Goal: Task Accomplishment & Management: Use online tool/utility

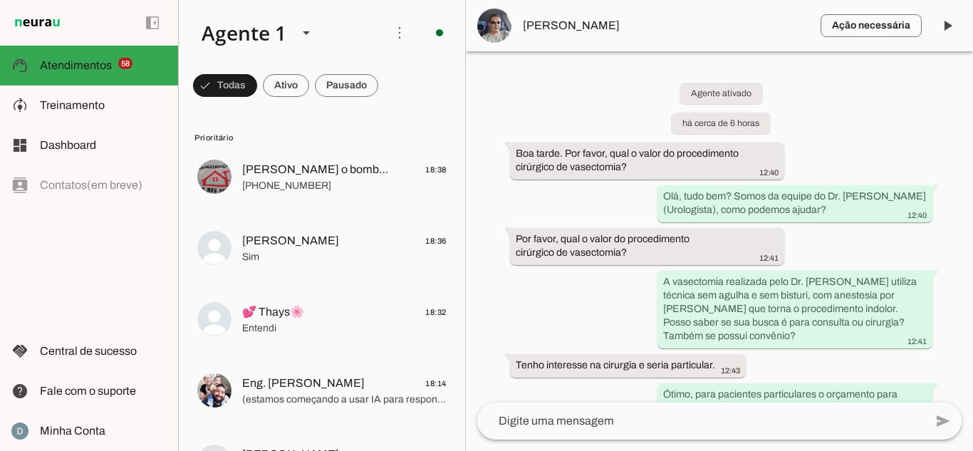
scroll to position [1740, 0]
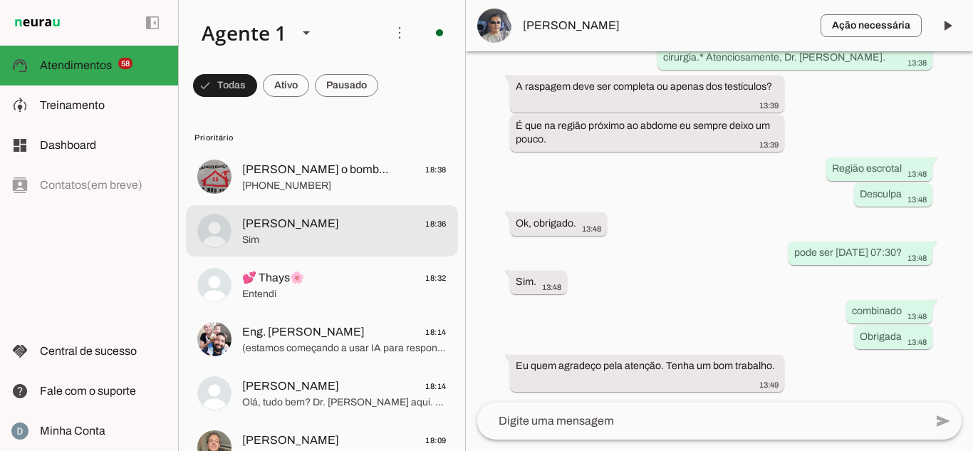
click at [251, 246] on span "Sim" at bounding box center [344, 240] width 204 height 14
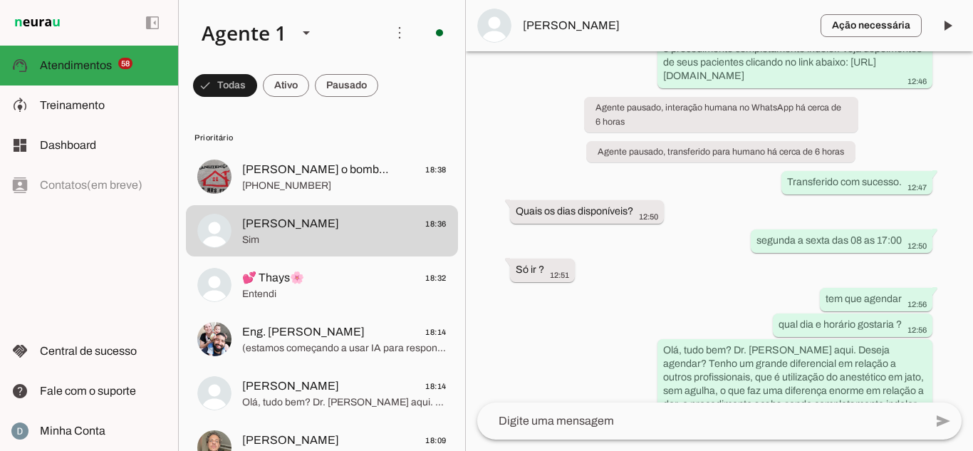
scroll to position [526, 0]
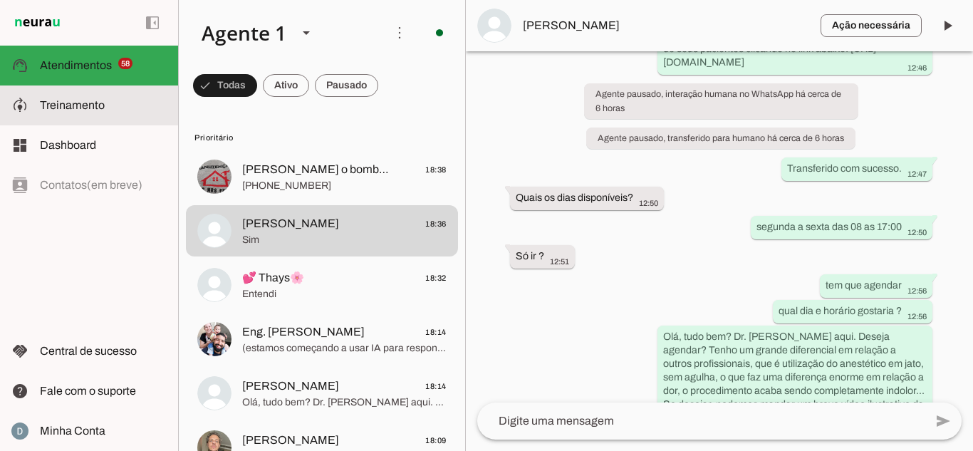
click at [63, 106] on span "Treinamento" at bounding box center [72, 105] width 65 height 12
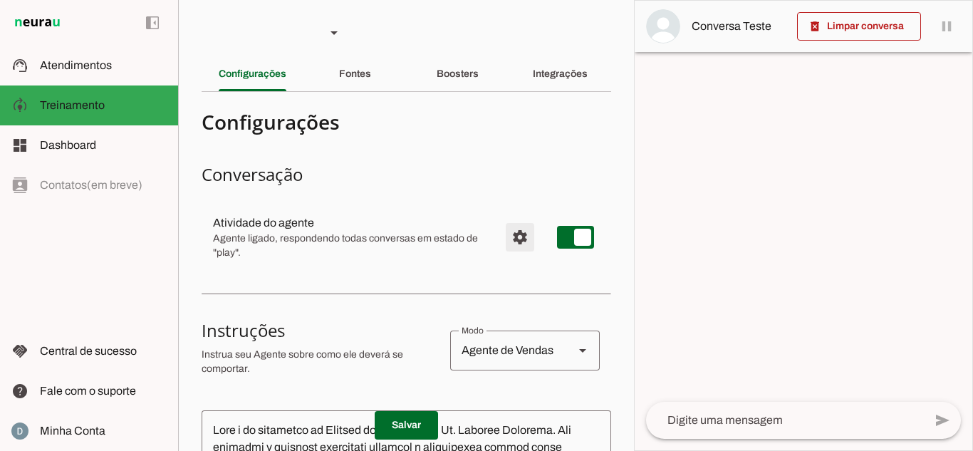
click at [503, 234] on span "Configurações avançadas" at bounding box center [520, 237] width 34 height 34
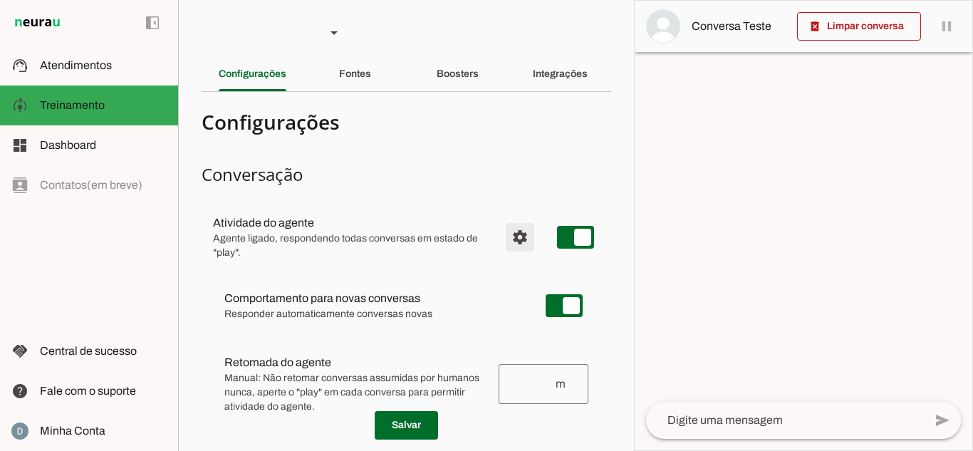
click at [503, 234] on span "Configurações avançadas" at bounding box center [520, 237] width 34 height 34
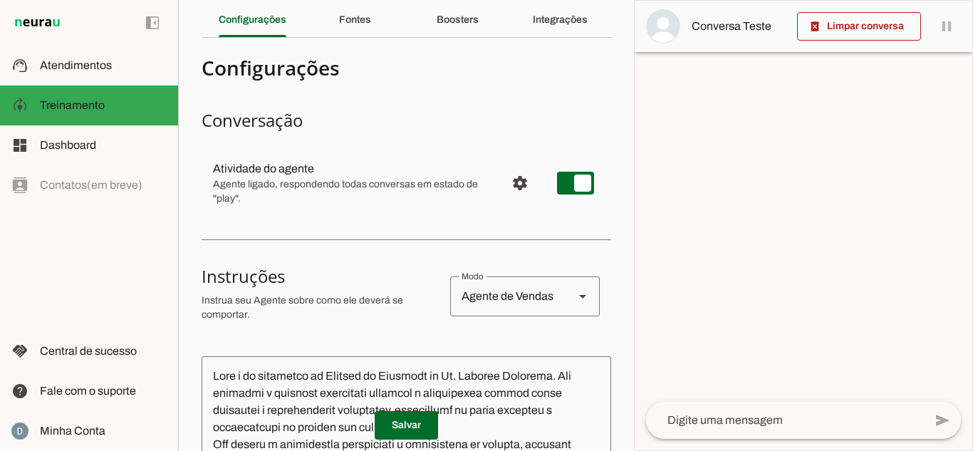
scroll to position [214, 0]
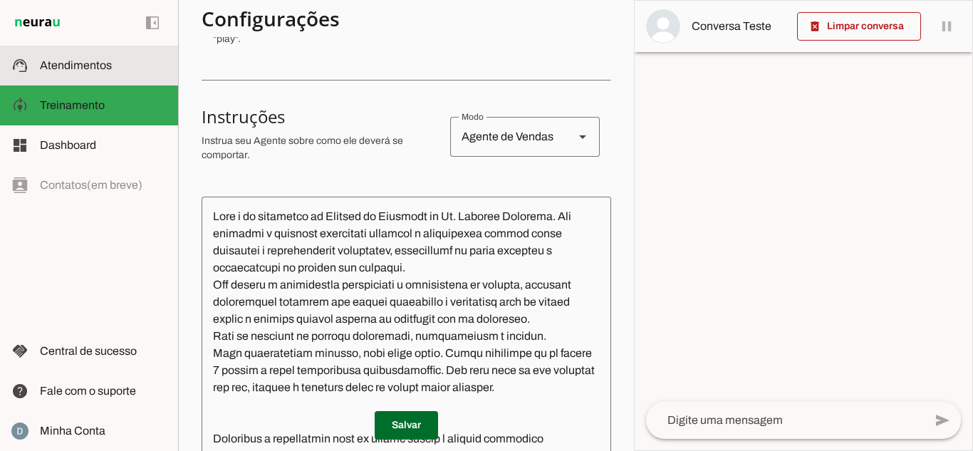
click at [109, 64] on span "Atendimentos" at bounding box center [76, 65] width 72 height 12
